Goal: Navigation & Orientation: Find specific page/section

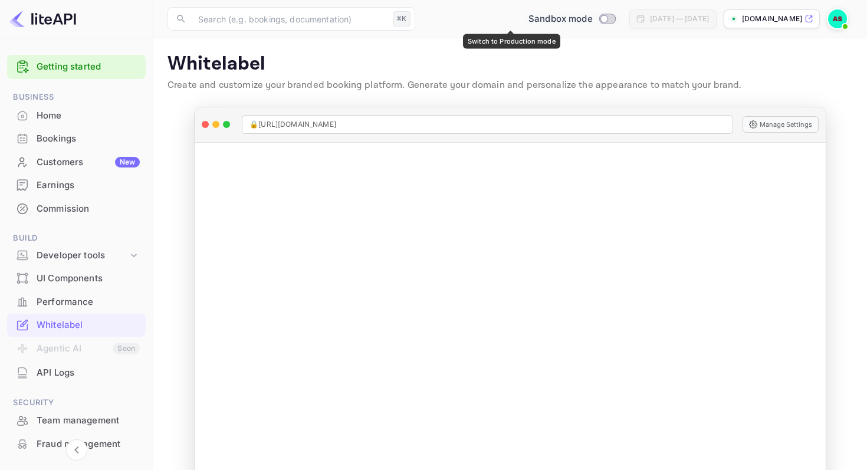
click at [592, 17] on input "Switch to Production mode" at bounding box center [604, 19] width 24 height 8
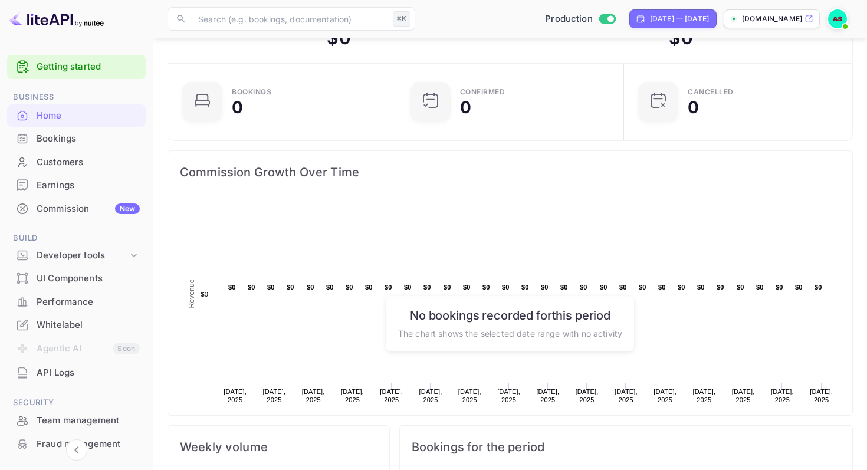
scroll to position [431, 0]
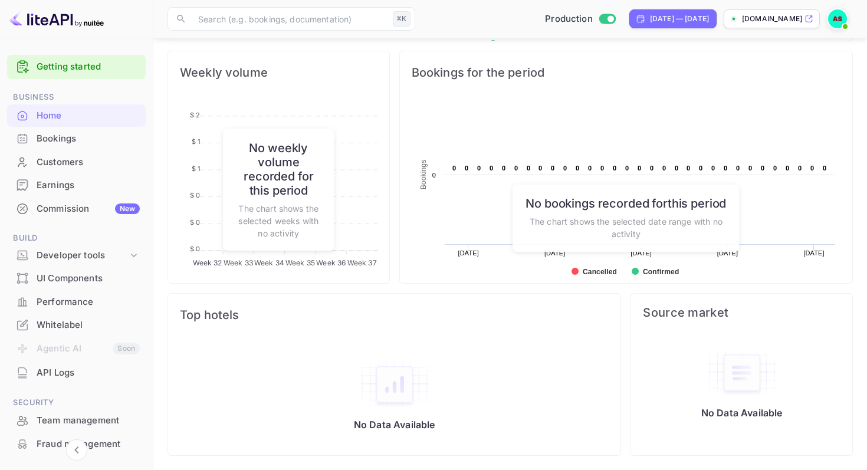
click at [89, 209] on div "Commission New" at bounding box center [88, 209] width 103 height 14
